Goal: Task Accomplishment & Management: Manage account settings

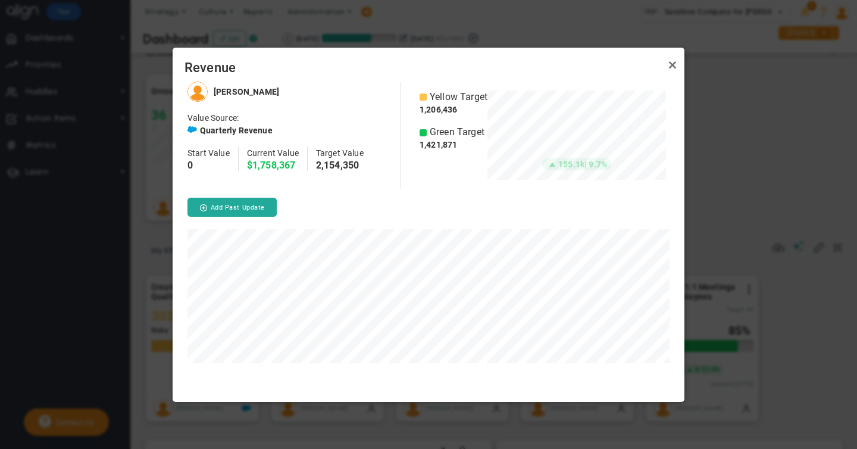
scroll to position [320, 512]
click at [672, 65] on link "Close" at bounding box center [672, 65] width 14 height 14
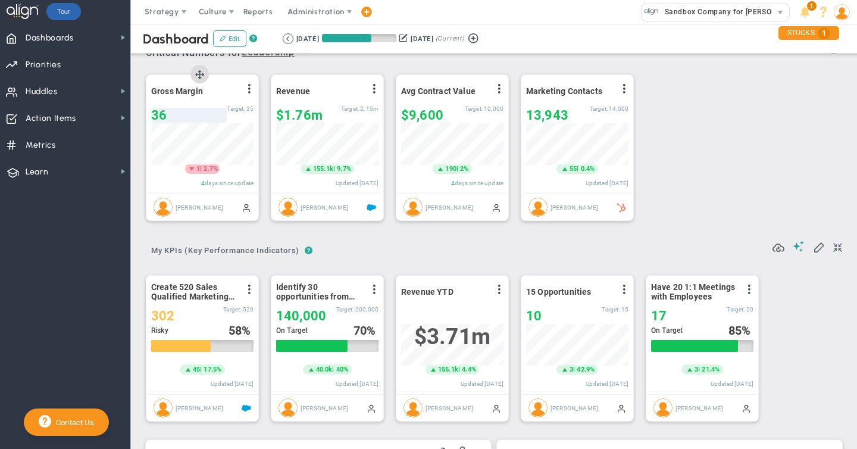
click at [167, 116] on div "36" at bounding box center [189, 115] width 76 height 15
type input "32"
click at [798, 249] on span at bounding box center [799, 245] width 12 height 11
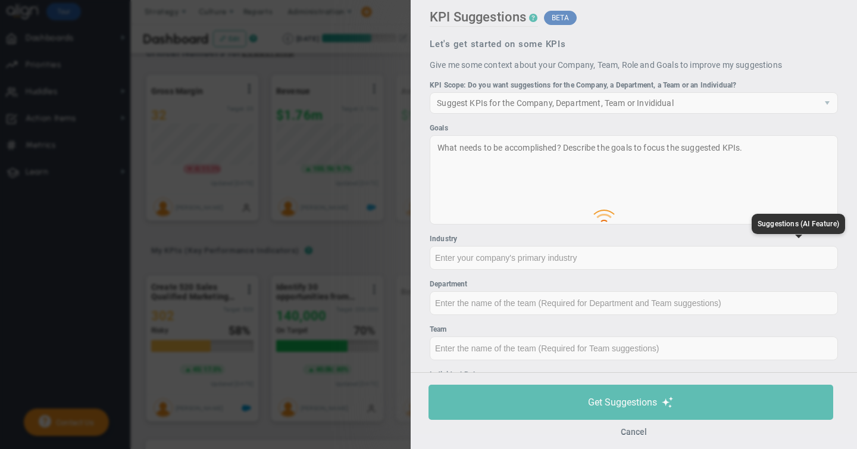
type input "None"
type input "0"
type input "$0"
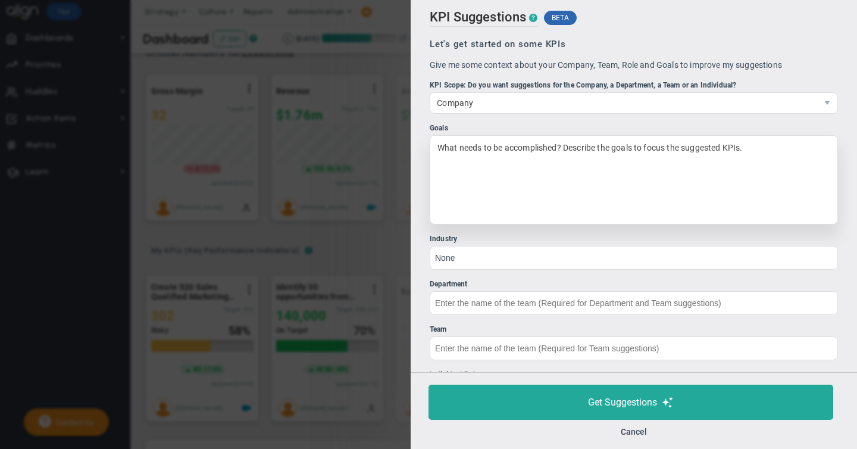
click at [471, 146] on div "What needs to be accomplished? Describe the goals to focus the suggested KPIs." at bounding box center [634, 179] width 408 height 89
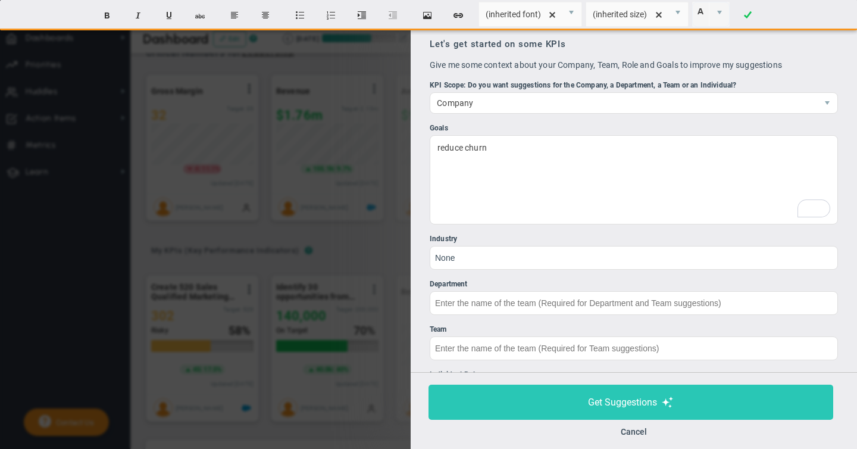
click at [619, 400] on span "Get Suggestions" at bounding box center [622, 401] width 69 height 11
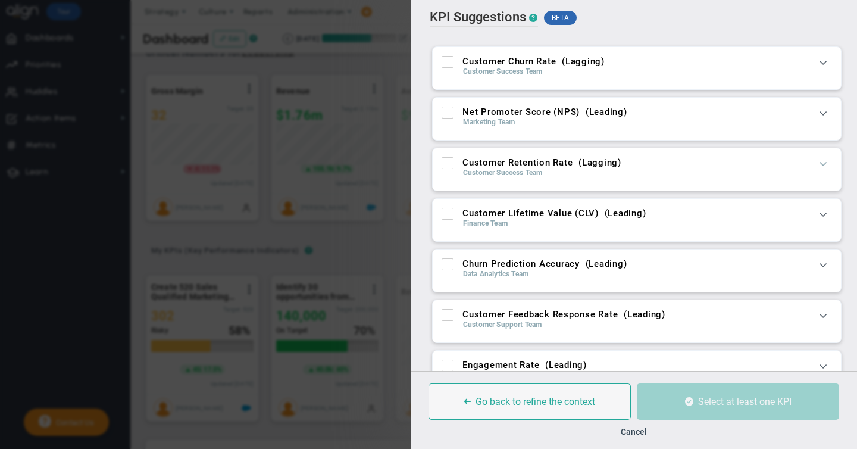
click at [823, 165] on span at bounding box center [823, 163] width 12 height 12
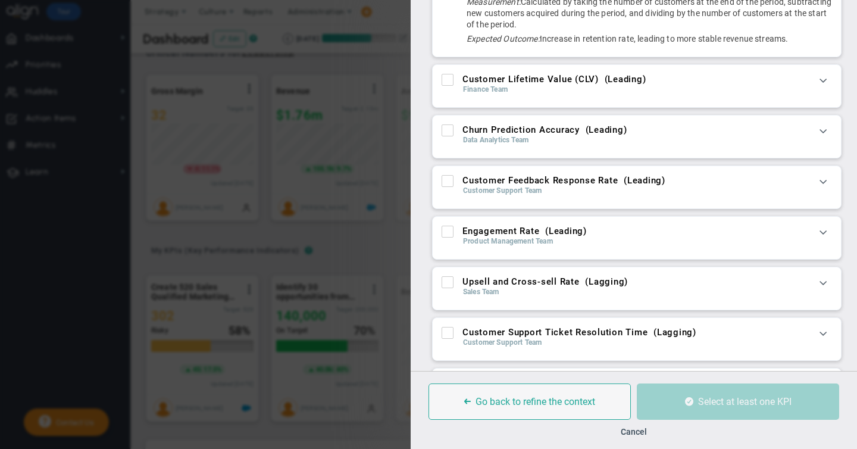
scroll to position [252, 0]
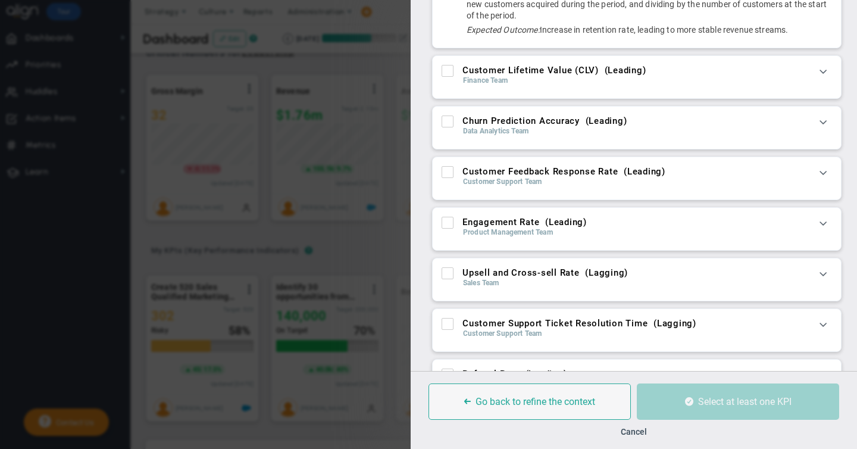
click at [450, 281] on input "Upsell and Cross-sell Rate ( Lagging )" at bounding box center [449, 276] width 8 height 12
checkbox input "true"
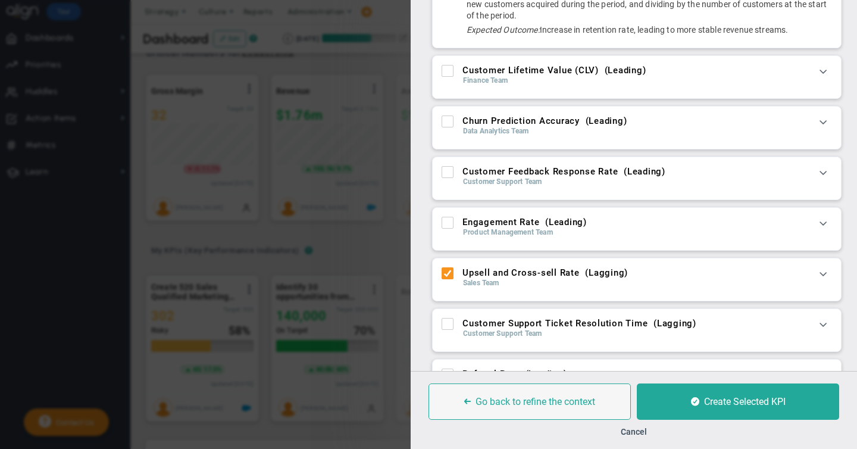
click at [447, 180] on input "Customer Feedback Response Rate ( Leading )" at bounding box center [449, 174] width 8 height 12
checkbox input "true"
click at [446, 130] on input "Churn Prediction Accuracy ( Leading )" at bounding box center [449, 124] width 8 height 12
checkbox input "true"
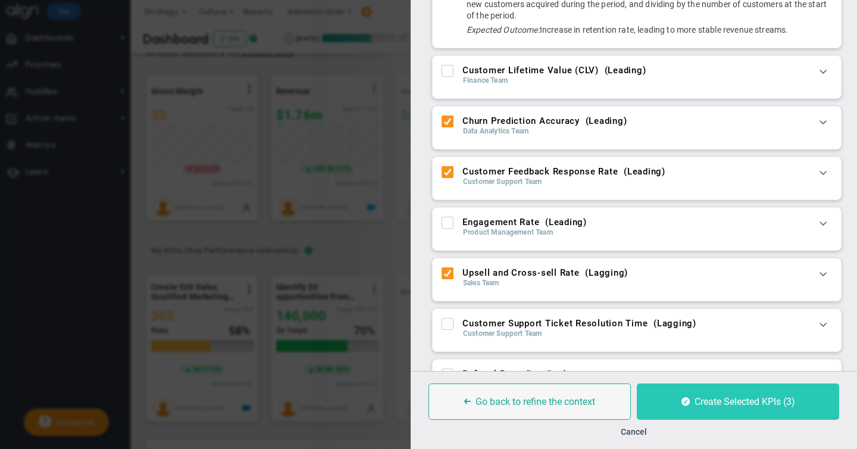
click at [718, 397] on span "Create Selected KPIs (3)" at bounding box center [744, 401] width 101 height 11
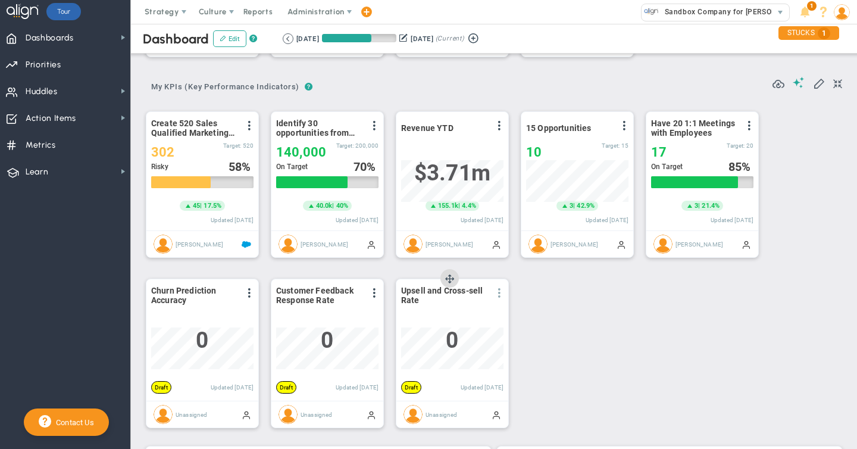
scroll to position [178, 0]
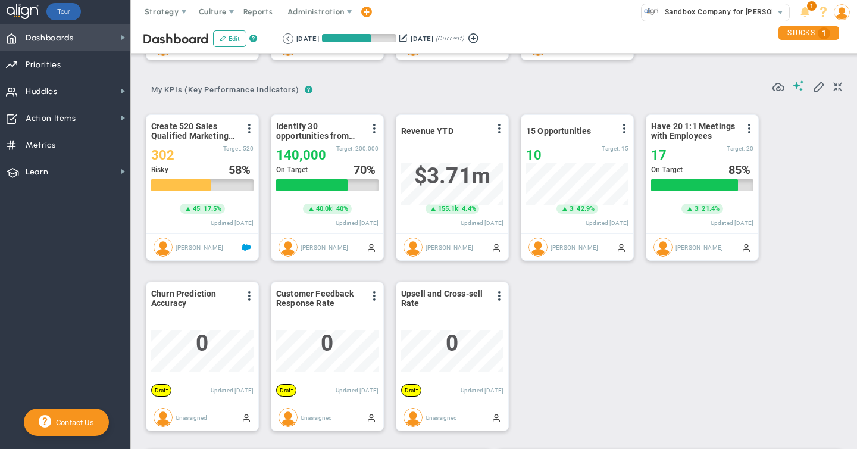
click at [71, 46] on span "Dashboards" at bounding box center [50, 38] width 48 height 25
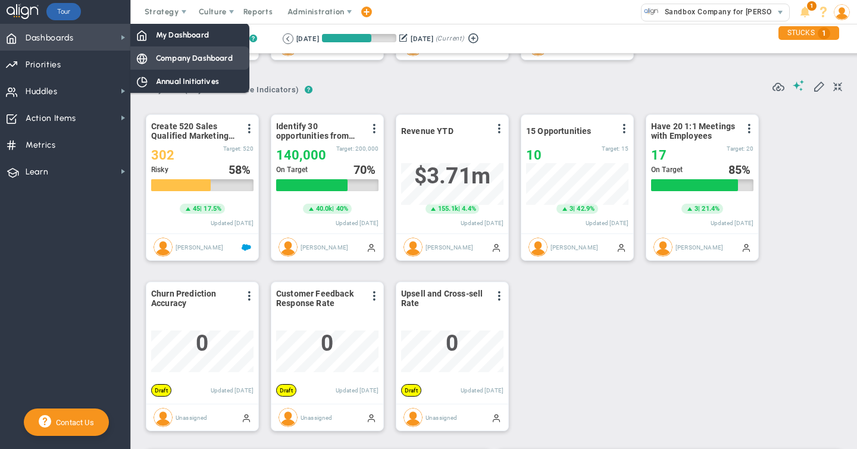
click at [185, 59] on span "Company Dashboard" at bounding box center [194, 57] width 77 height 11
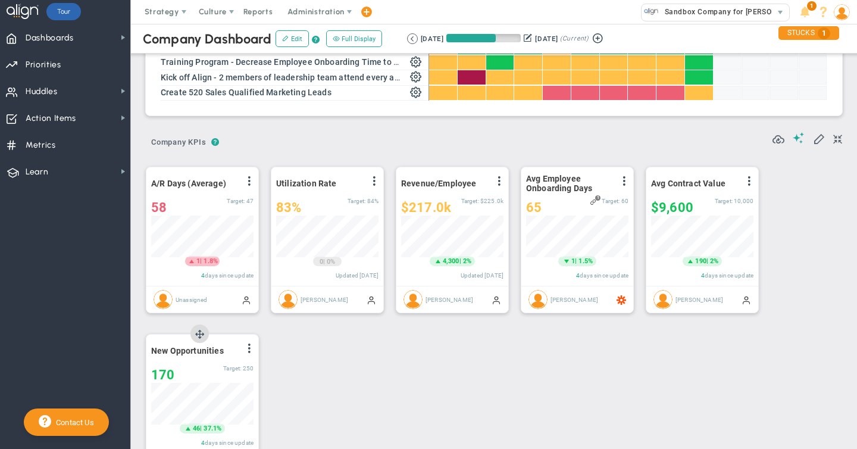
scroll to position [267, 0]
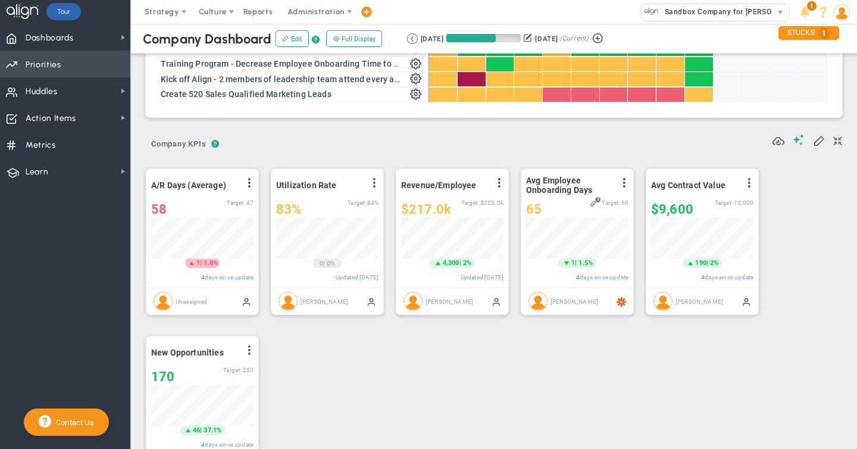
click at [47, 63] on span "Priorities" at bounding box center [44, 64] width 36 height 25
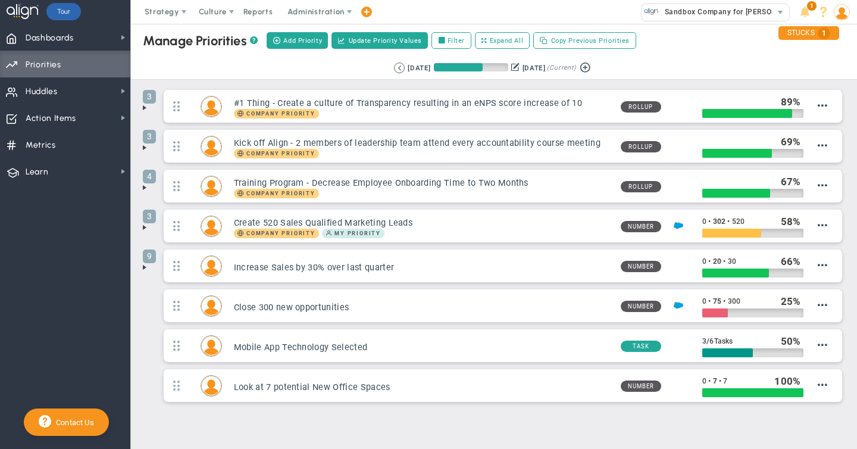
click at [144, 107] on span at bounding box center [145, 108] width 10 height 10
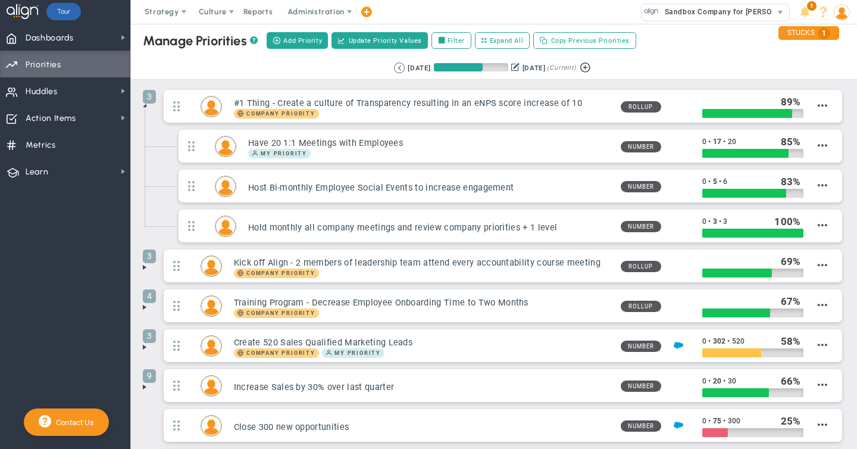
click at [145, 268] on span at bounding box center [145, 267] width 10 height 10
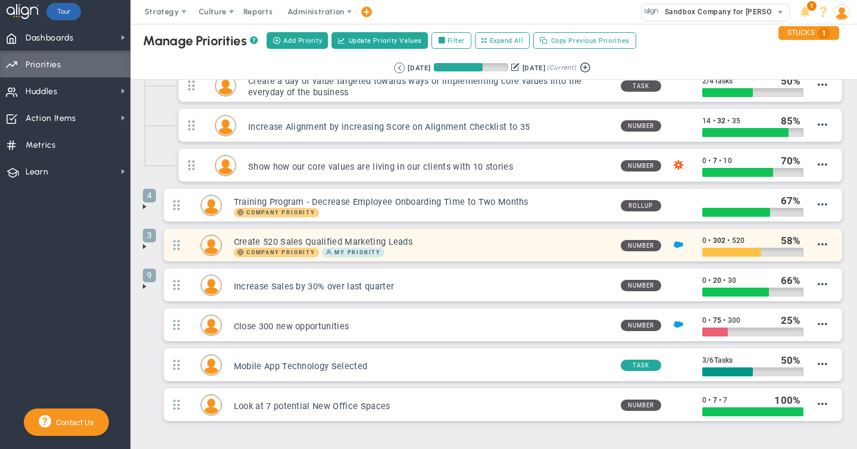
scroll to position [225, 0]
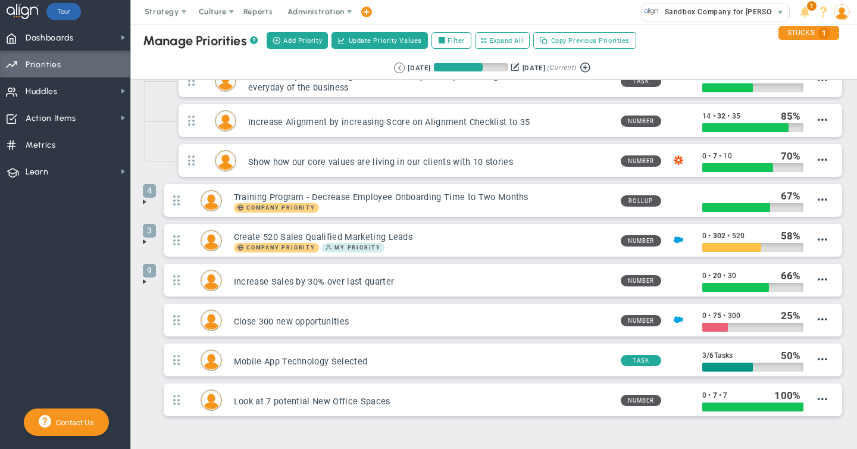
click at [143, 242] on span at bounding box center [145, 242] width 10 height 10
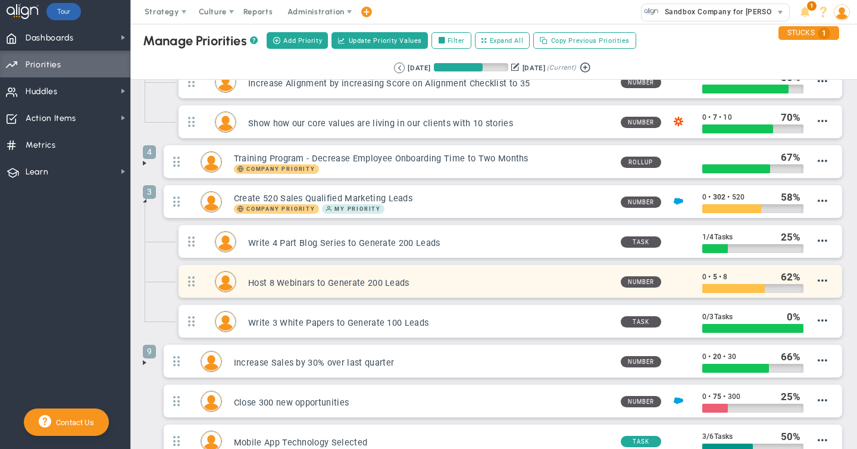
scroll to position [262, 0]
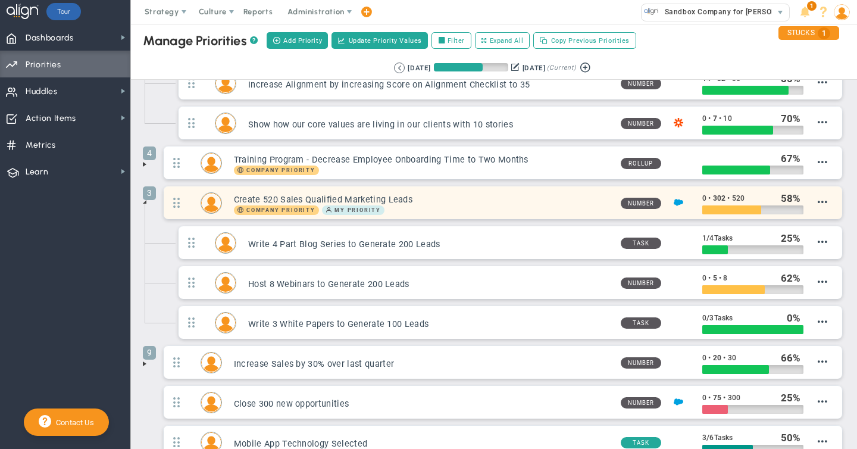
click at [492, 202] on h3 "Create 520 Sales Qualified Marketing Leads" at bounding box center [422, 199] width 377 height 11
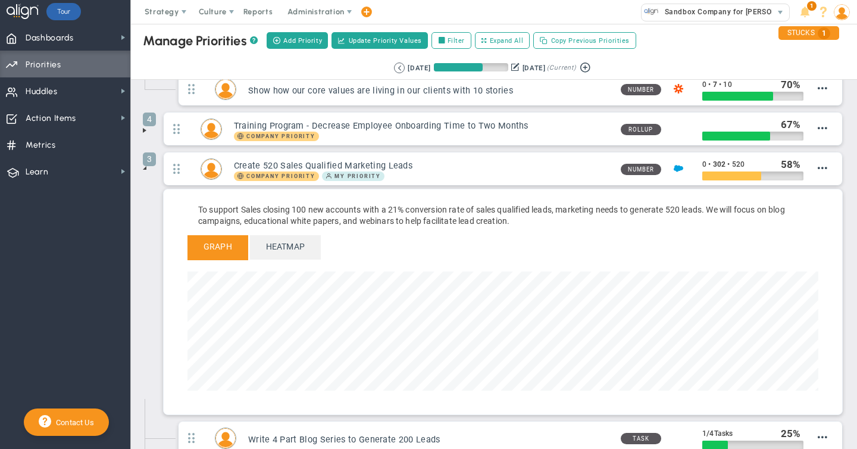
scroll to position [297, 0]
click at [278, 246] on span "Heatmap" at bounding box center [285, 245] width 71 height 23
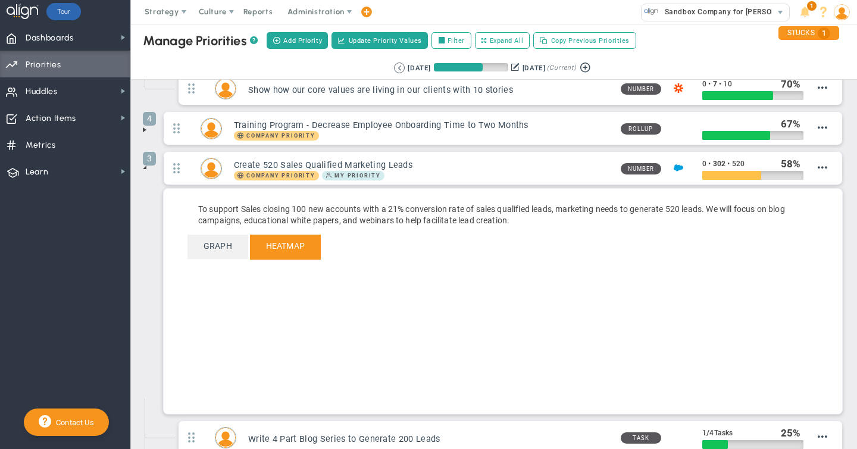
scroll to position [0, 0]
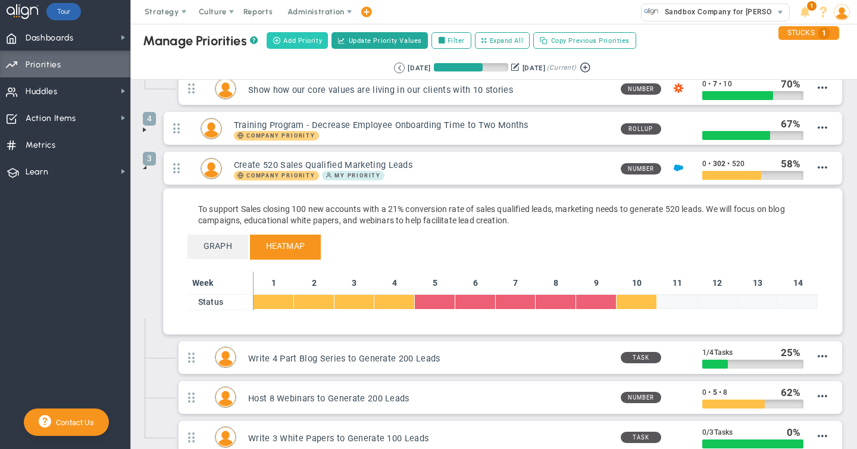
click at [293, 37] on span "Add Priority" at bounding box center [302, 41] width 39 height 10
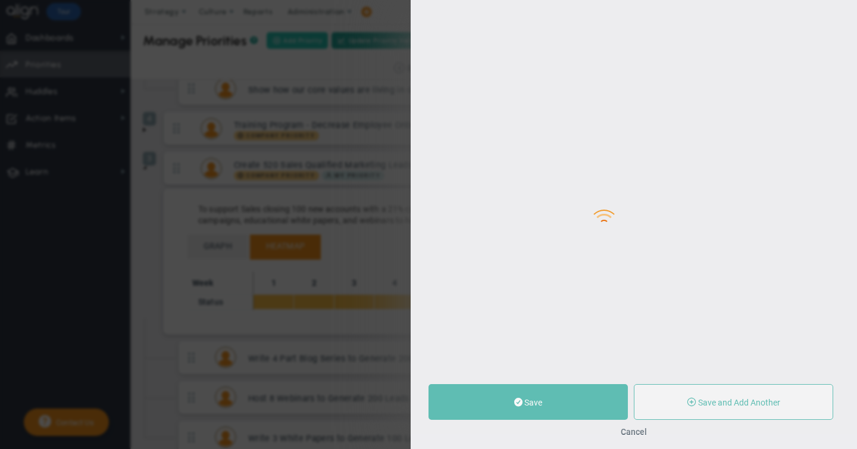
type input "0"
radio input "true"
type input "[PERSON_NAME]"
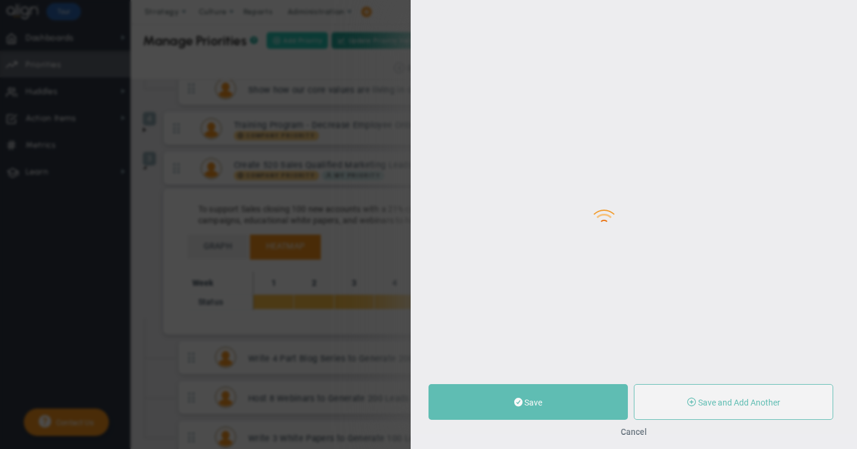
type input "0"
radio input "true"
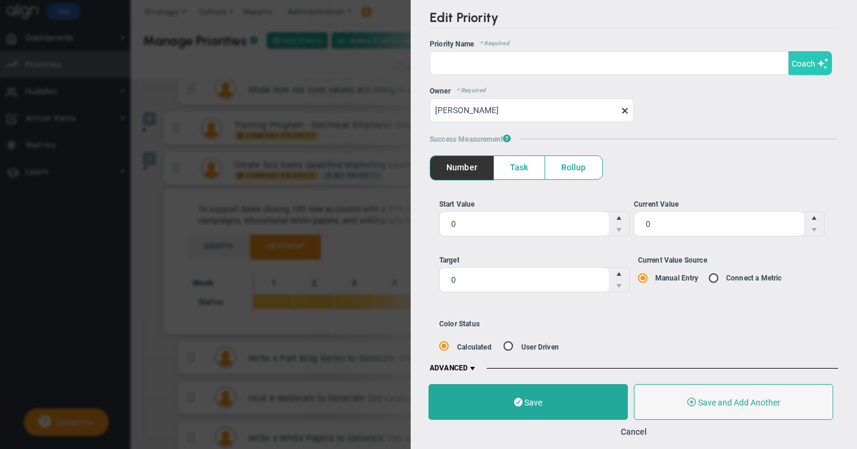
click at [808, 65] on span "Coach" at bounding box center [803, 64] width 24 height 10
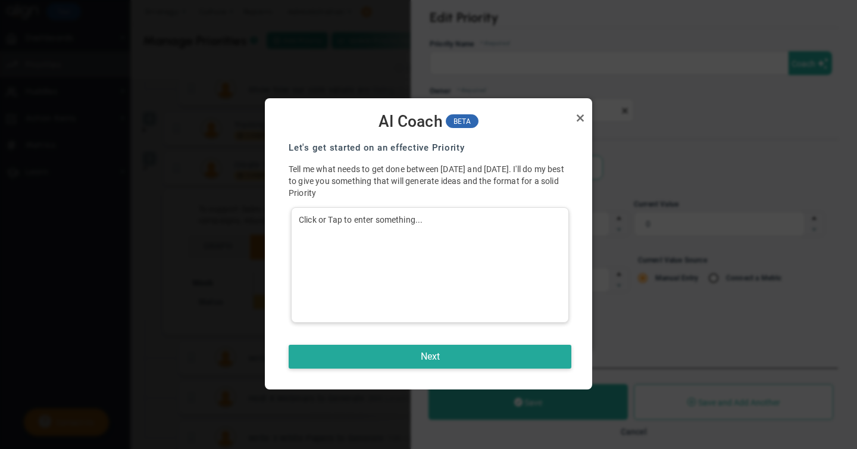
click at [353, 218] on div "Click or Tap to enter something..." at bounding box center [430, 264] width 278 height 115
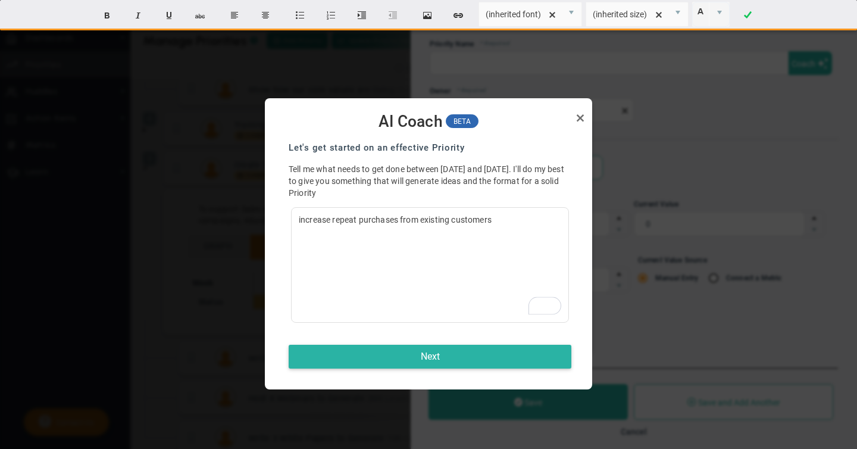
click at [429, 353] on button "Next" at bounding box center [430, 357] width 283 height 24
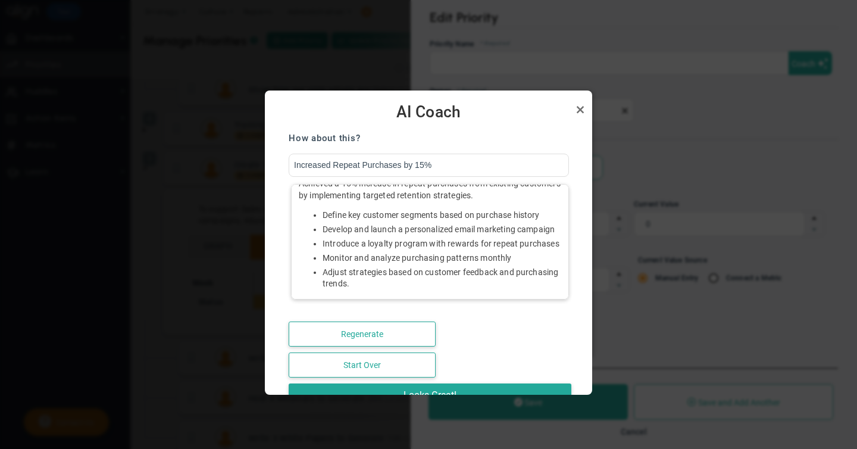
scroll to position [29, 0]
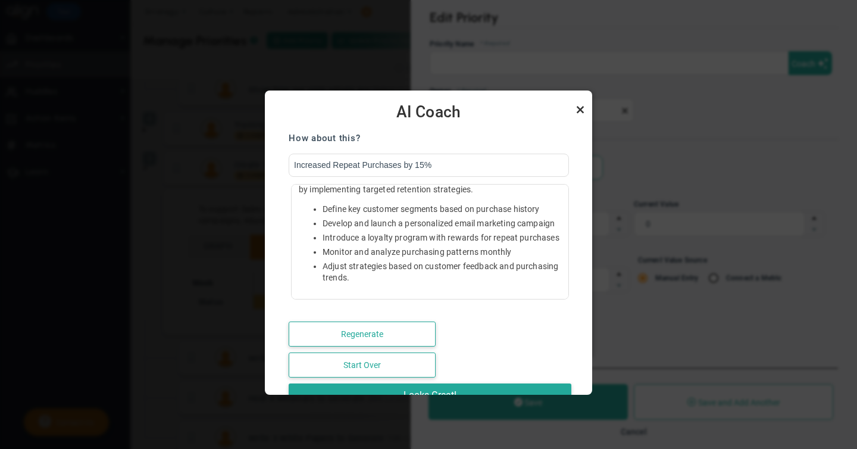
click at [580, 108] on link "Close" at bounding box center [580, 109] width 14 height 14
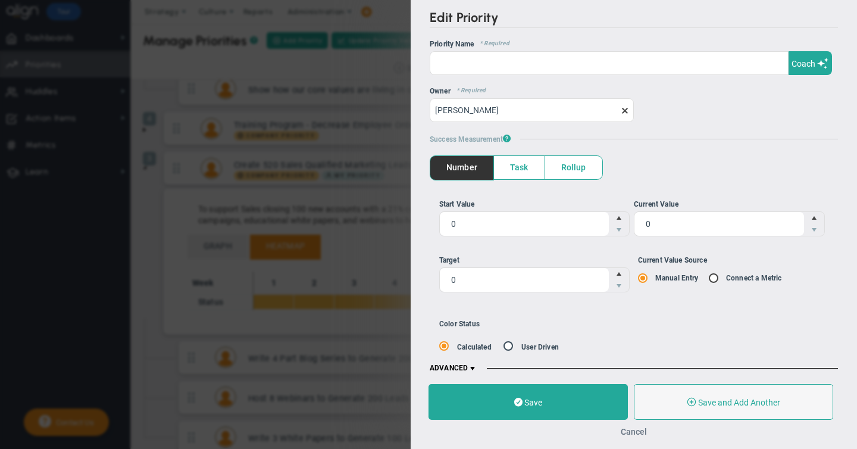
click at [634, 432] on button "Cancel" at bounding box center [634, 432] width 26 height 10
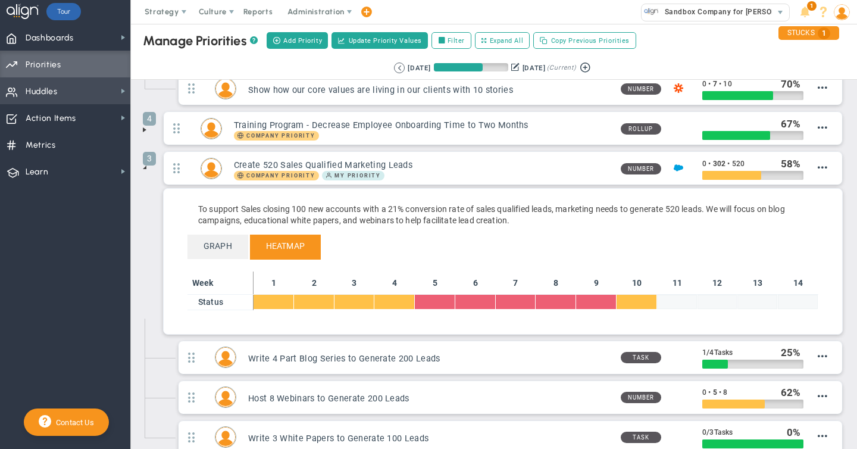
click at [45, 93] on span "Huddles" at bounding box center [42, 91] width 32 height 25
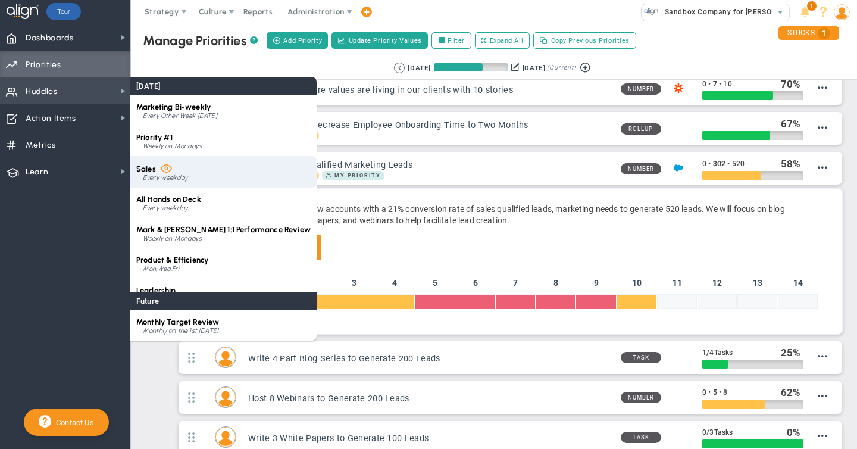
click at [176, 169] on div "Sales Every weekday" at bounding box center [223, 172] width 186 height 32
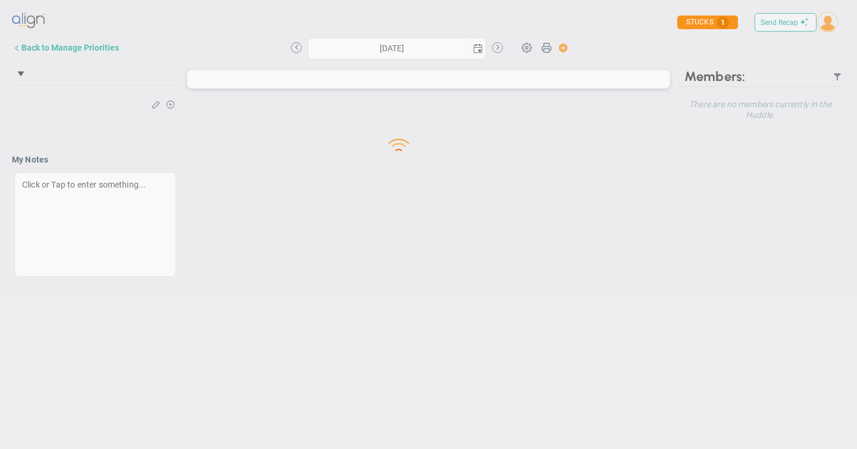
type input "[DATE]"
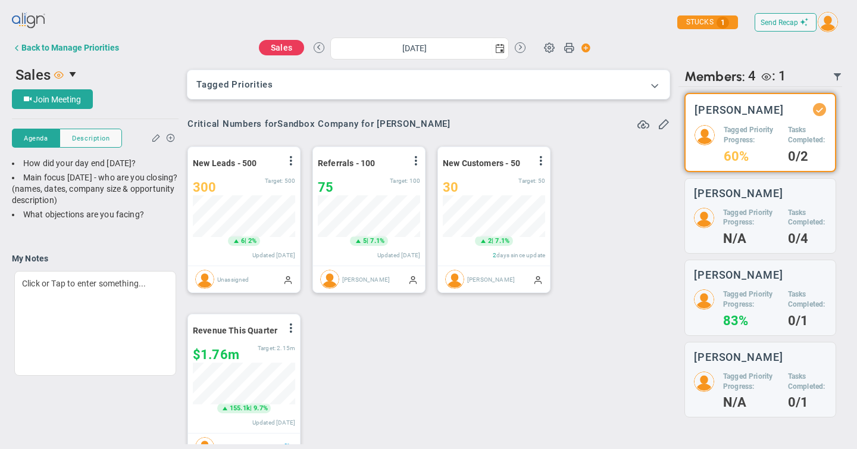
scroll to position [4, 0]
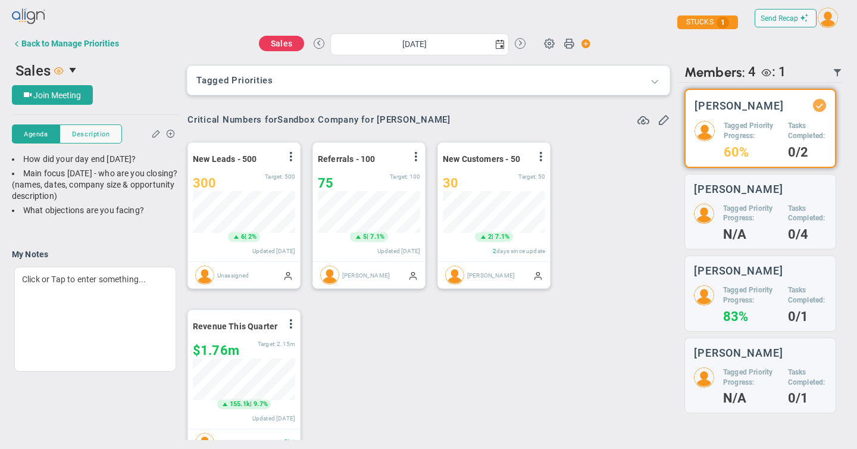
click at [654, 82] on span at bounding box center [655, 81] width 12 height 12
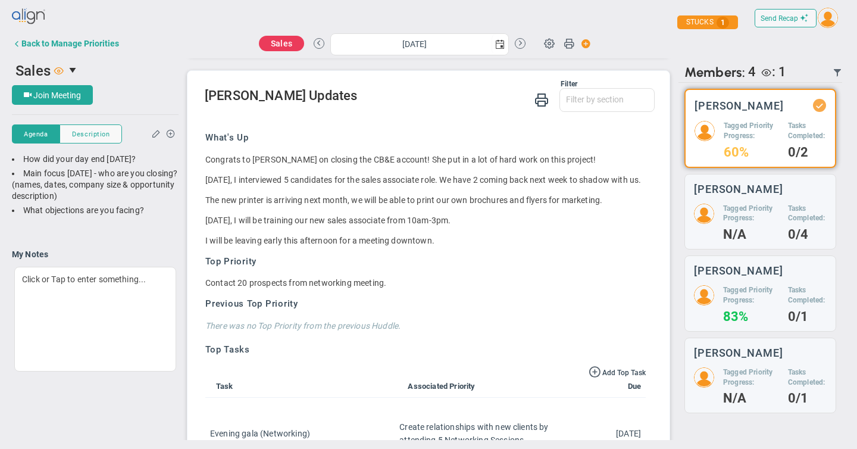
scroll to position [960, 0]
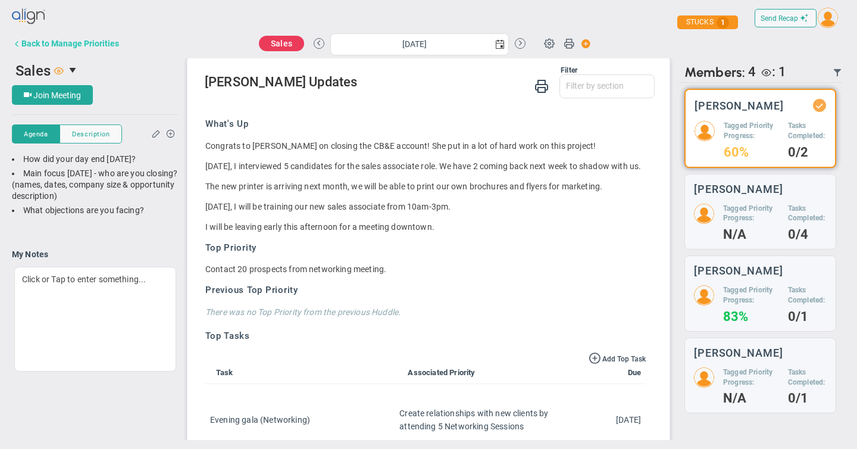
click at [28, 43] on div "Back to Manage Priorities" at bounding box center [70, 44] width 98 height 10
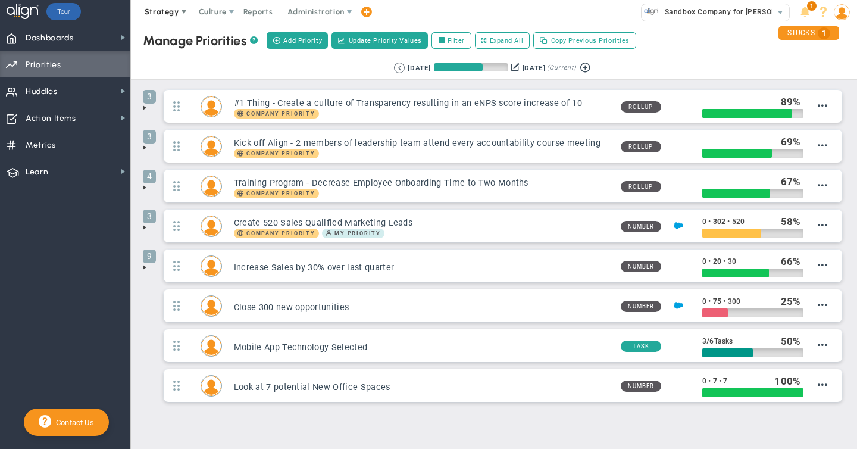
click at [184, 15] on span at bounding box center [184, 12] width 10 height 10
click at [212, 15] on span "Culture" at bounding box center [213, 11] width 28 height 9
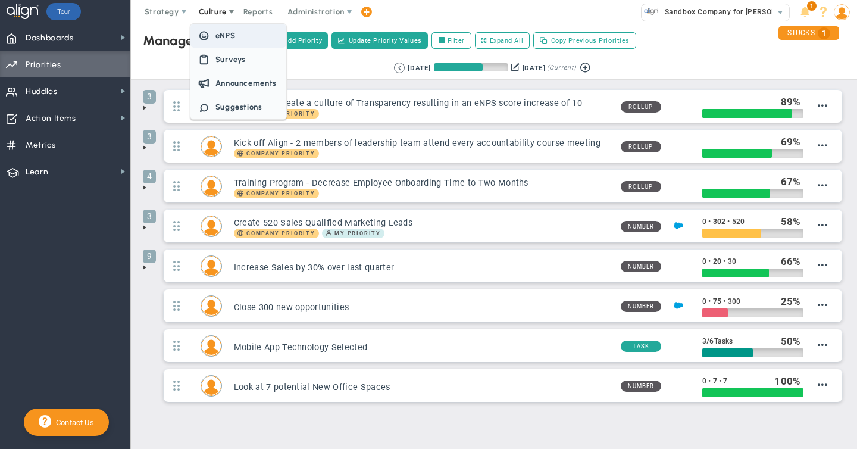
click at [221, 29] on span "eNPS" at bounding box center [238, 36] width 96 height 24
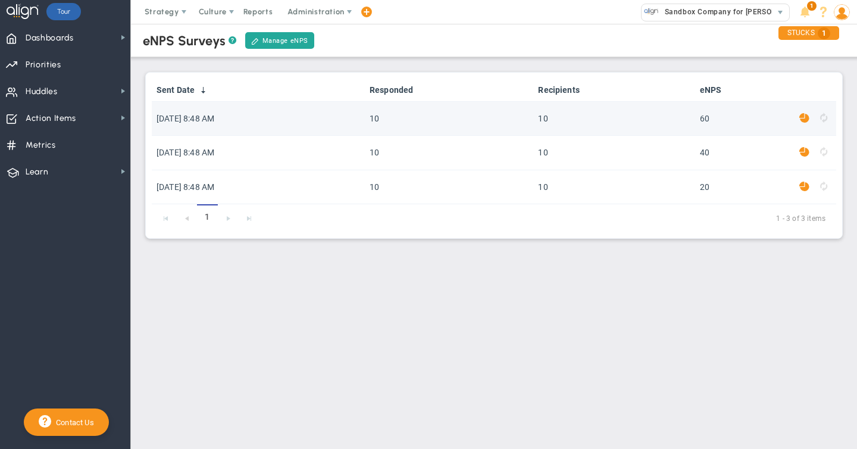
click at [806, 118] on span at bounding box center [804, 118] width 10 height 14
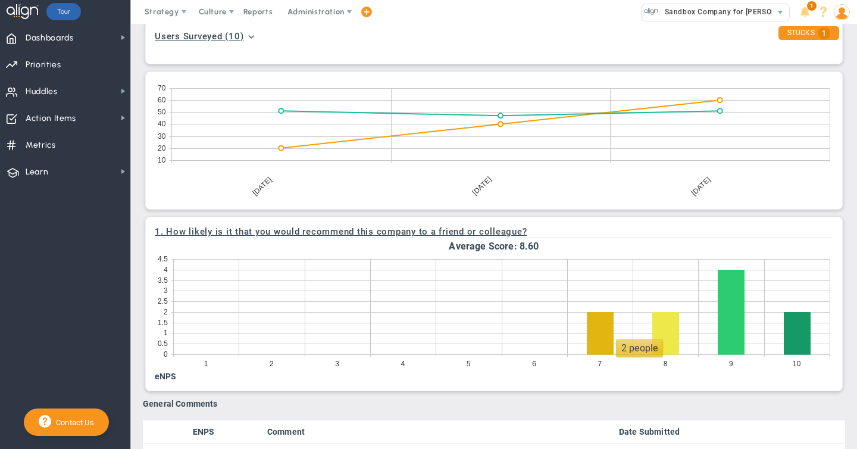
scroll to position [458, 0]
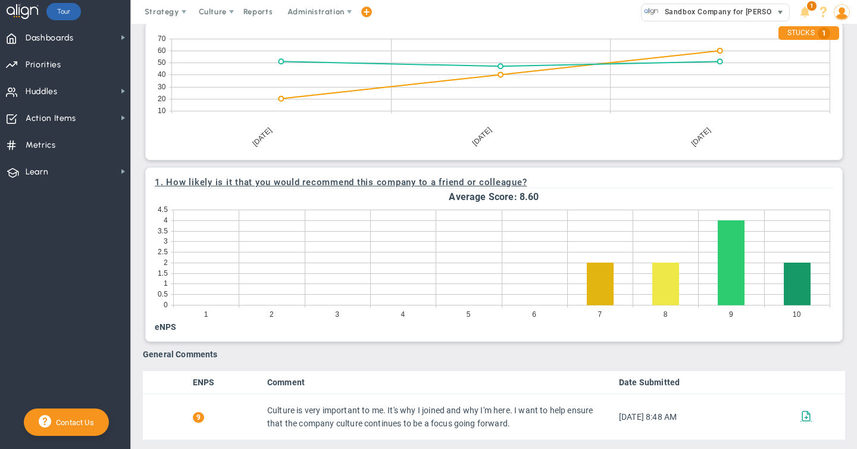
click at [680, 10] on span "Sandbox Company for [PERSON_NAME]" at bounding box center [732, 11] width 146 height 15
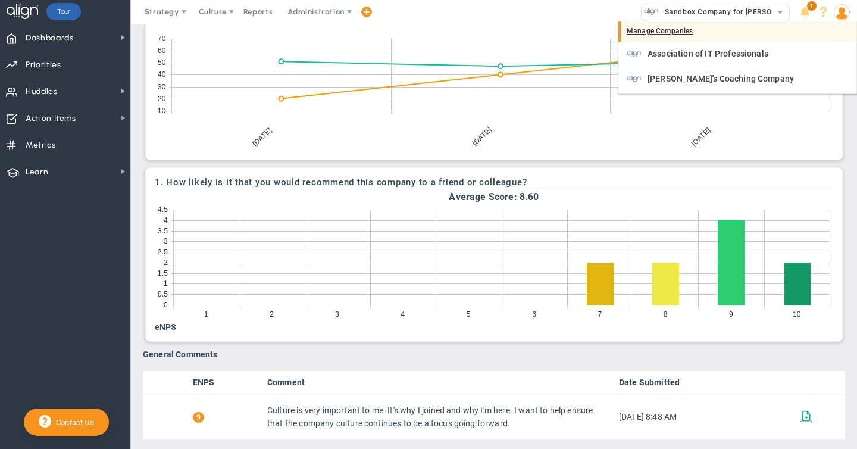
click at [659, 31] on div "Manage Companies" at bounding box center [737, 31] width 238 height 20
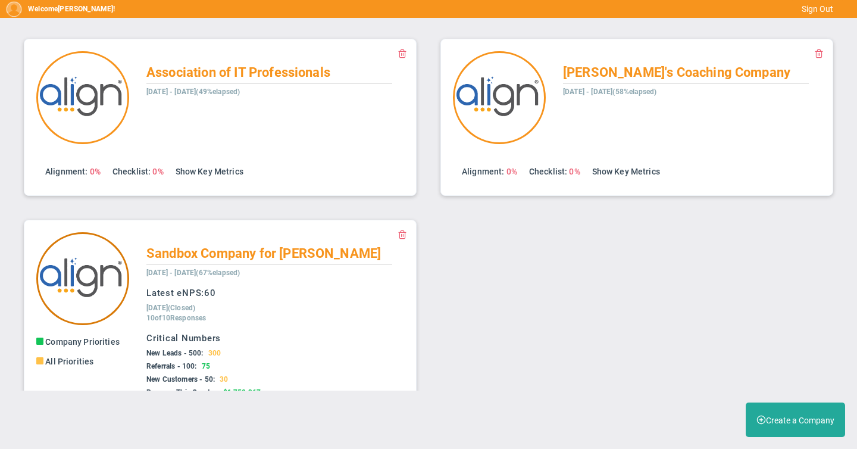
click at [98, 272] on img at bounding box center [82, 278] width 93 height 93
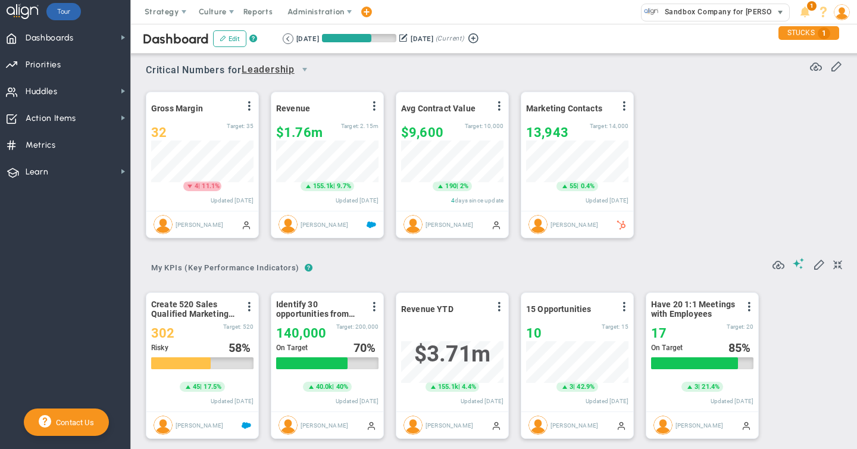
scroll to position [42, 102]
click at [180, 13] on span at bounding box center [184, 12] width 10 height 10
